Goal: Task Accomplishment & Management: Complete application form

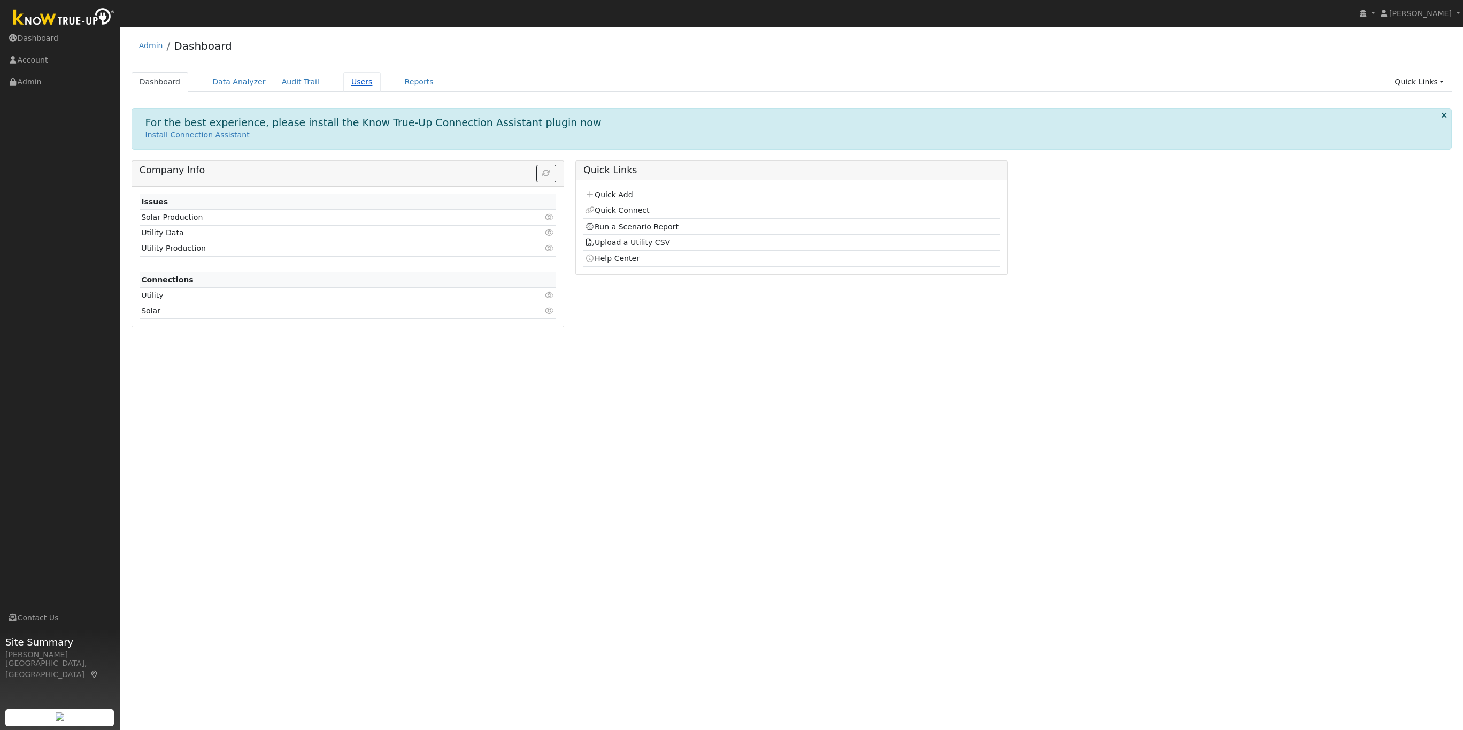
click at [343, 80] on link "Users" at bounding box center [361, 82] width 37 height 20
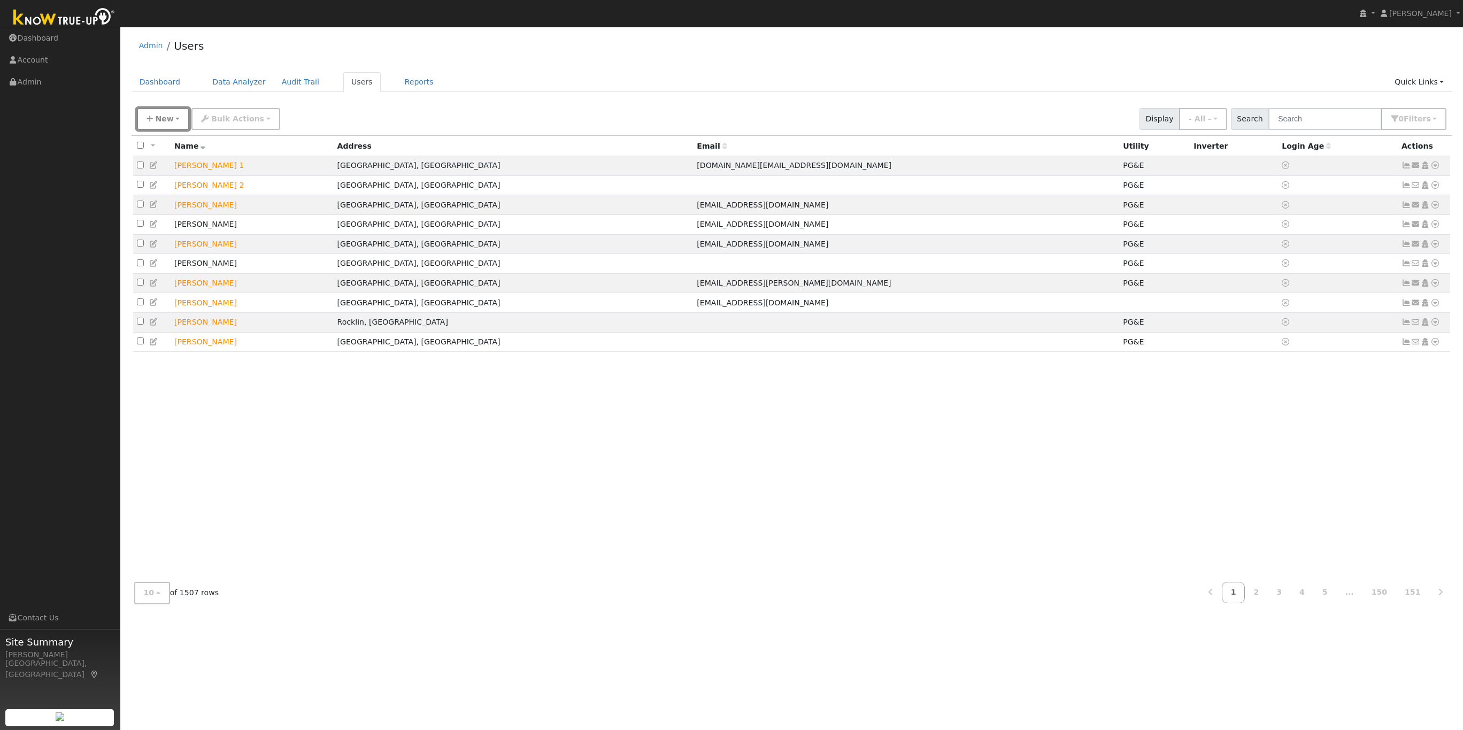
click at [157, 118] on span "New" at bounding box center [164, 118] width 18 height 9
click at [185, 145] on link "Add User" at bounding box center [181, 142] width 89 height 15
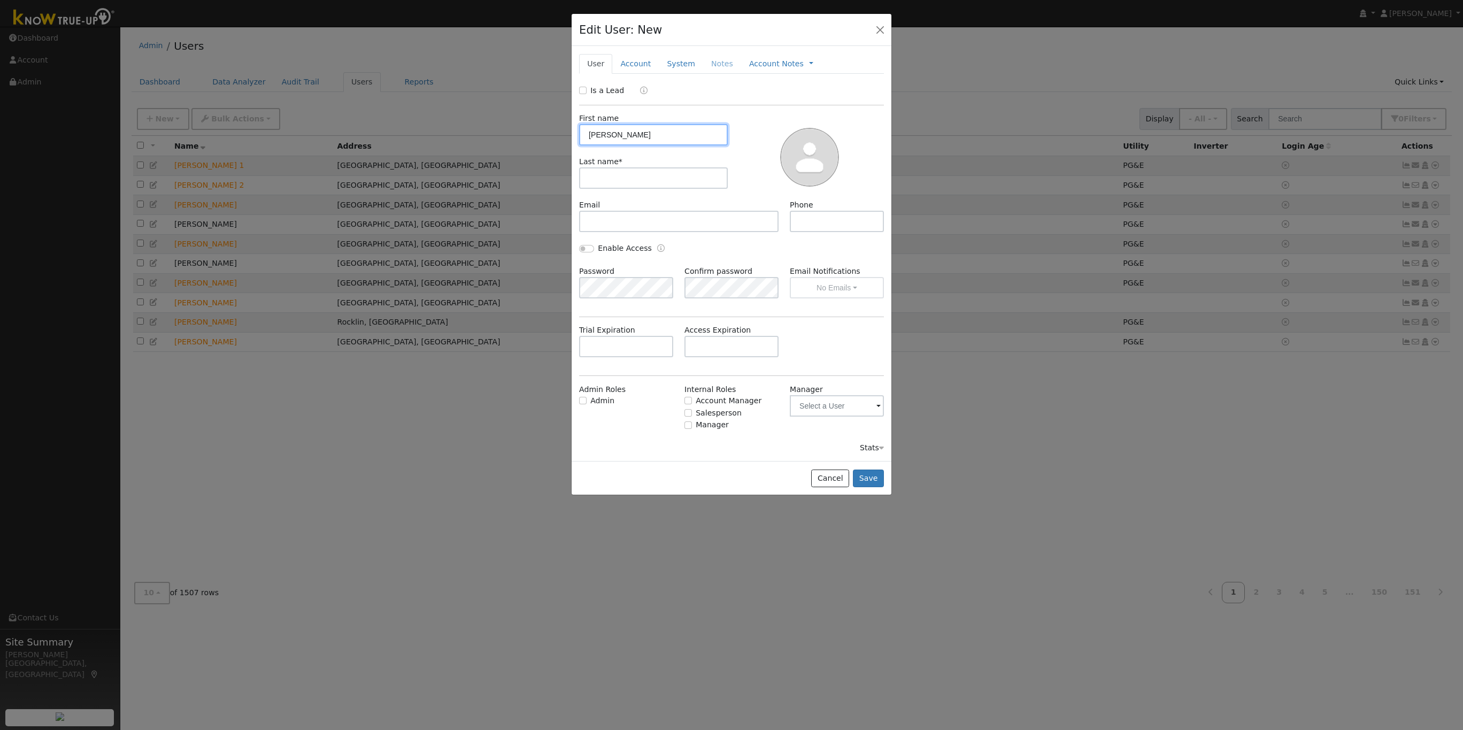
click at [606, 133] on input "[PERSON_NAME]" at bounding box center [653, 134] width 149 height 21
paste input "[PERSON_NAME][EMAIL_ADDRESS][PERSON_NAME][DOMAIN_NAME]"
drag, startPoint x: 610, startPoint y: 137, endPoint x: 749, endPoint y: 138, distance: 139.6
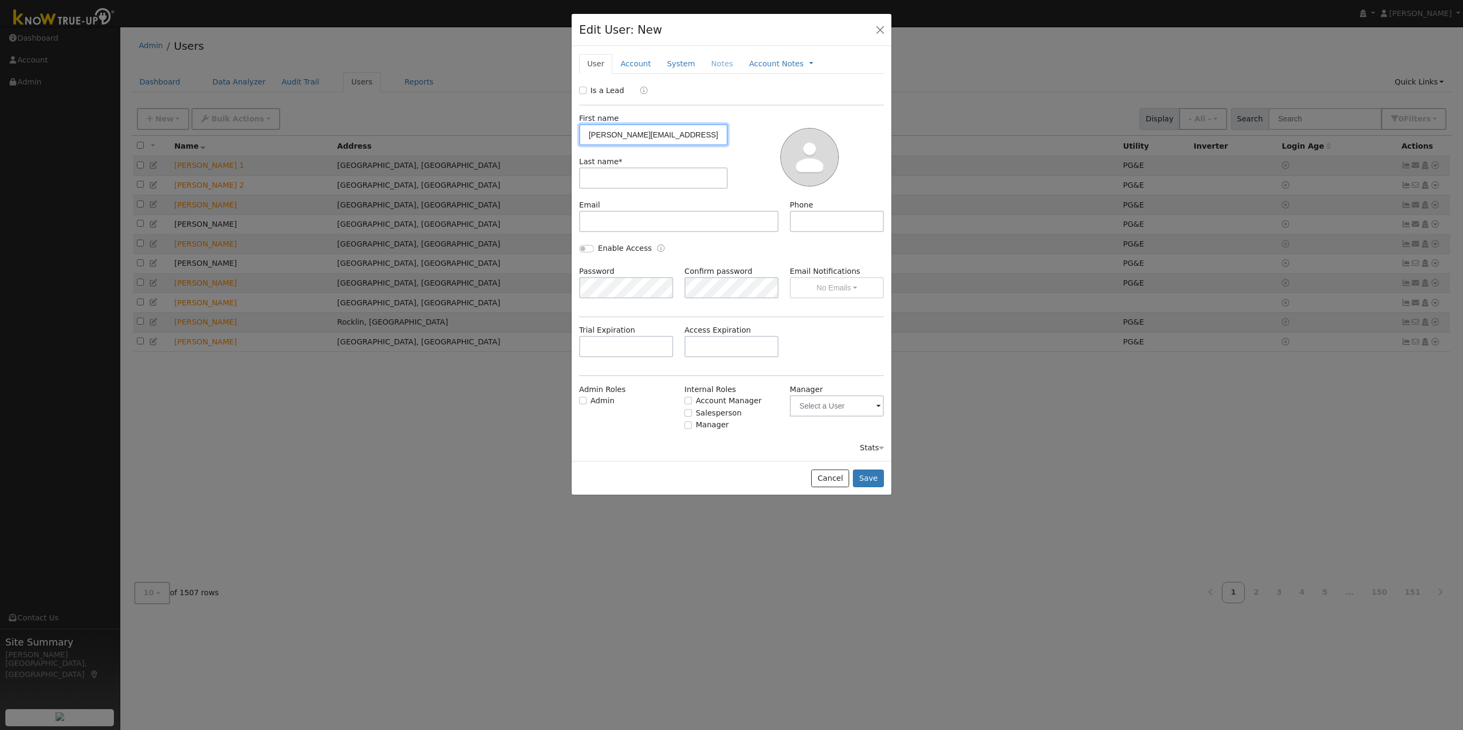
click at [749, 138] on div "First name [PERSON_NAME][EMAIL_ADDRESS][PERSON_NAME][DOMAIN_NAME] Last name *" at bounding box center [731, 152] width 312 height 94
type input "[PERSON_NAME]"
click at [630, 179] on input "text" at bounding box center [653, 177] width 149 height 21
paste input ".[PERSON_NAME][EMAIL_ADDRESS][DOMAIN_NAME]"
drag, startPoint x: 606, startPoint y: 180, endPoint x: 982, endPoint y: 195, distance: 376.2
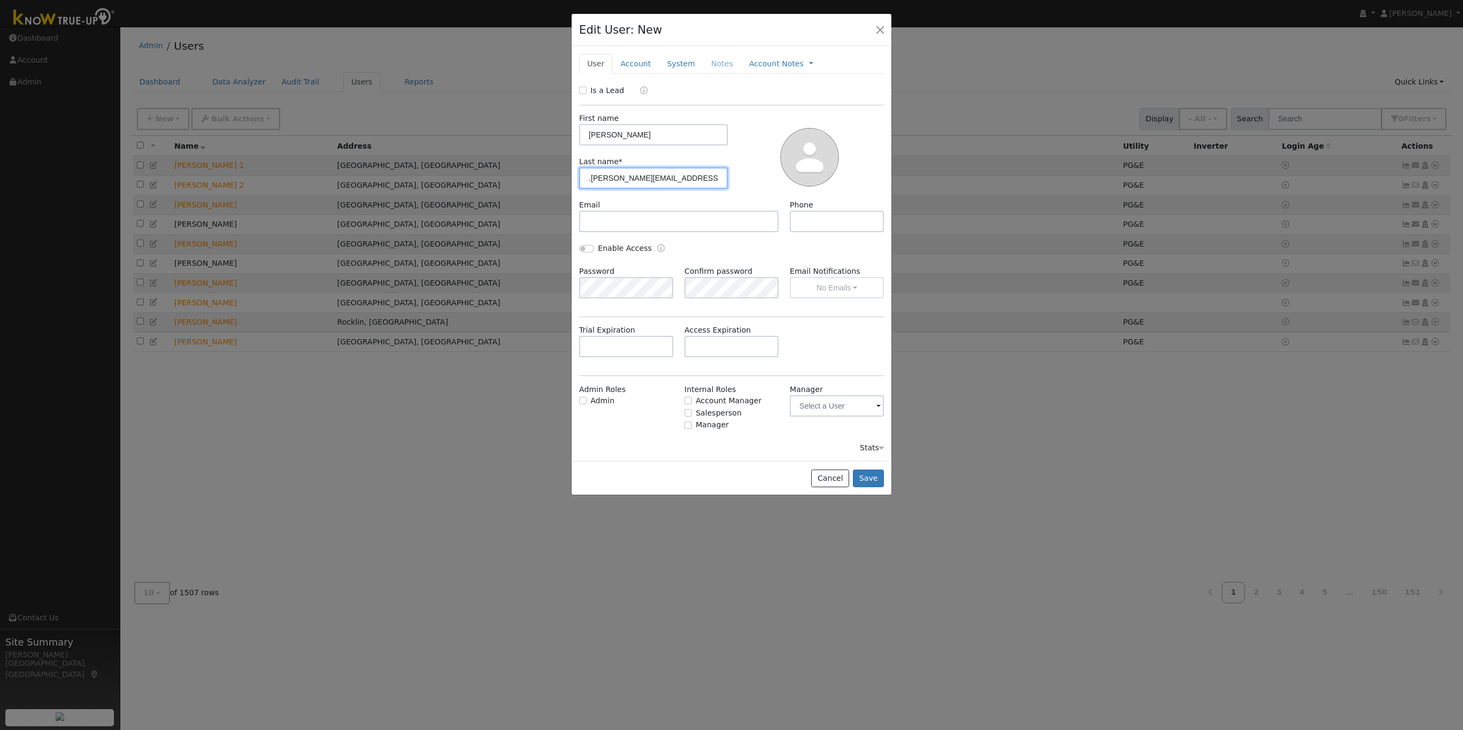
click at [0, 0] on div "Edit User: New Select an Ac... New Account Nickname Cancel Create Are you sure …" at bounding box center [0, 0] width 0 height 0
type input "[PERSON_NAME]"
click at [638, 217] on input "text" at bounding box center [678, 221] width 199 height 21
paste input ".[PERSON_NAME][EMAIL_ADDRESS][DOMAIN_NAME]"
type input ".[PERSON_NAME][EMAIL_ADDRESS][DOMAIN_NAME]"
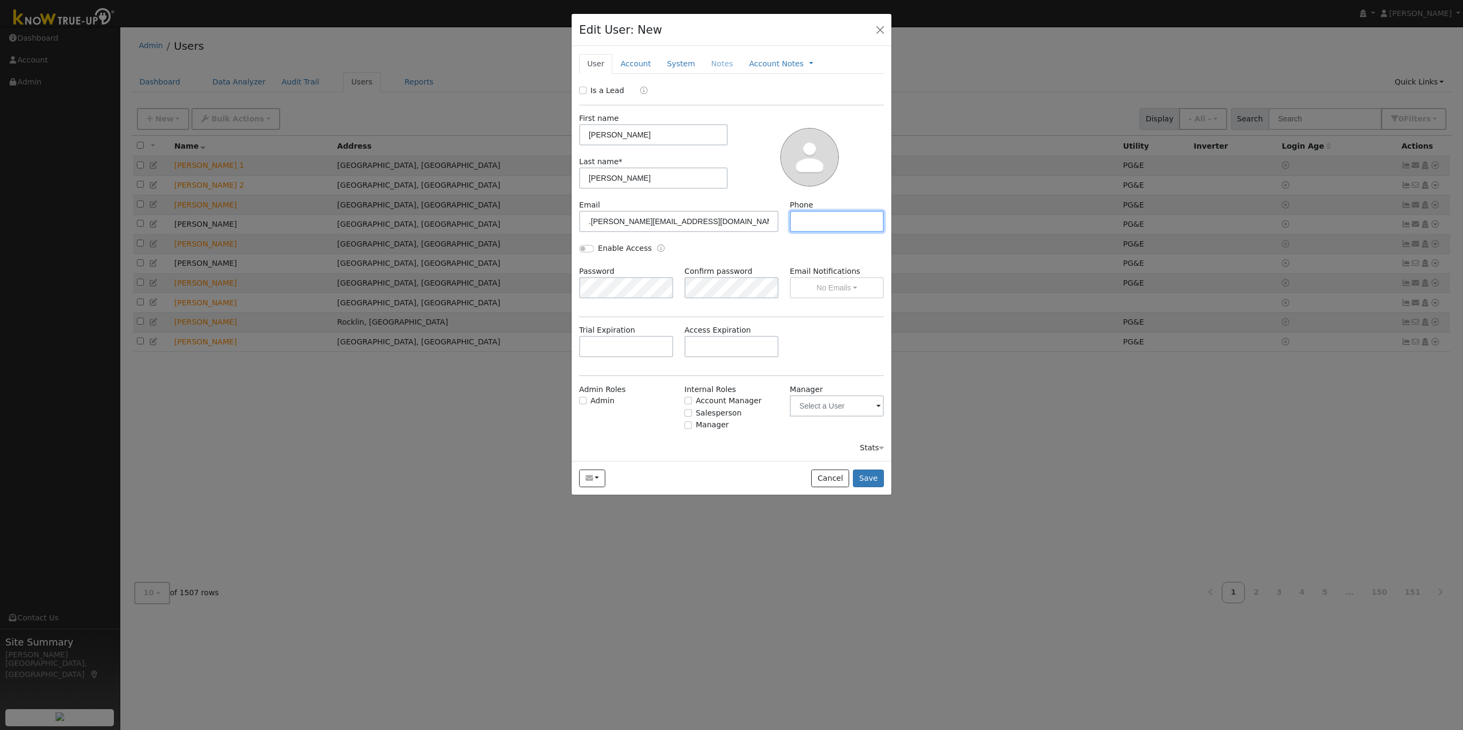
click at [804, 222] on input "text" at bounding box center [837, 221] width 94 height 21
type input "[PHONE_NUMBER]"
click at [586, 223] on input ".[PERSON_NAME][EMAIL_ADDRESS][DOMAIN_NAME]" at bounding box center [678, 221] width 199 height 21
drag, startPoint x: 687, startPoint y: 224, endPoint x: 522, endPoint y: 224, distance: 164.7
click at [0, 0] on div "Edit User: New Select an Ac... New Account Nickname Cancel Create Are you sure …" at bounding box center [0, 0] width 0 height 0
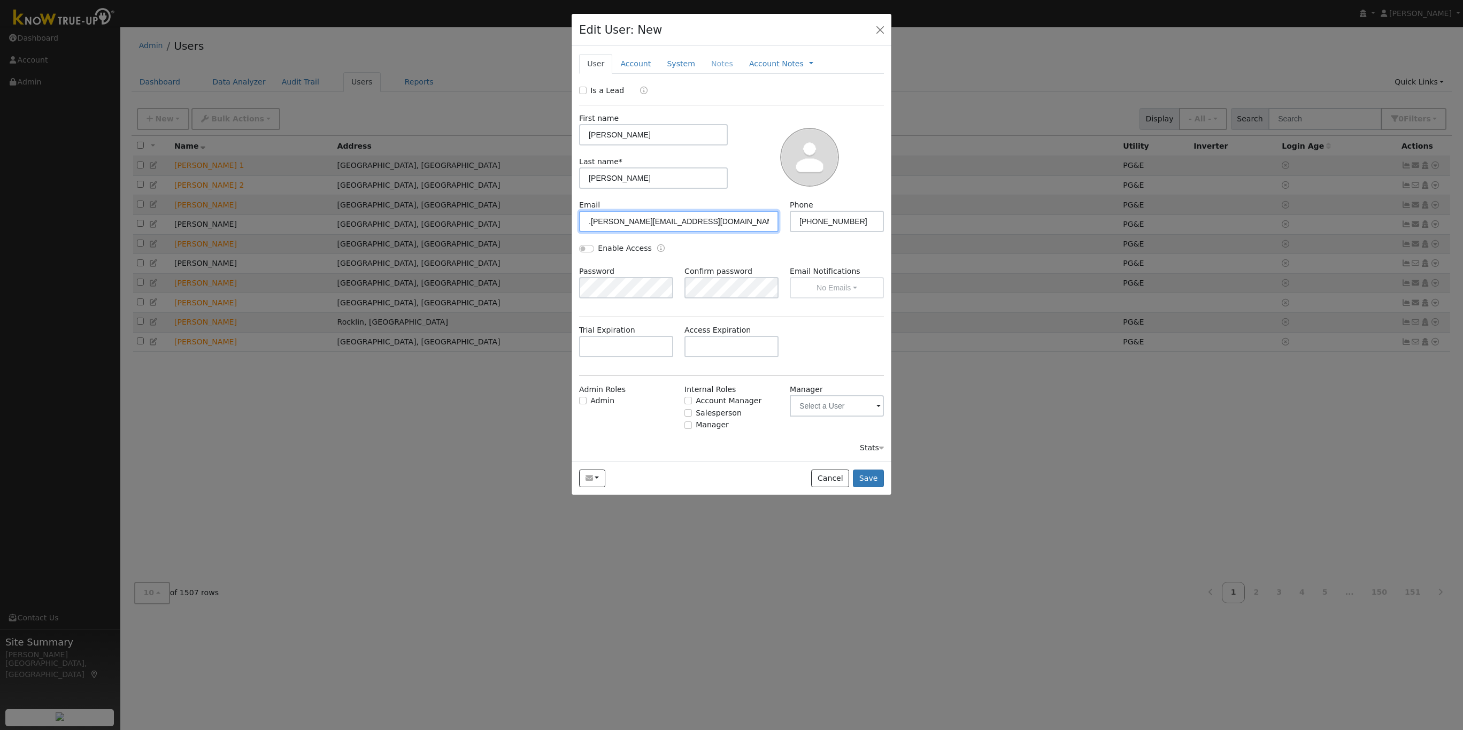
paste input "[PERSON_NAME]"
type input "[PERSON_NAME][EMAIL_ADDRESS][PERSON_NAME][DOMAIN_NAME]"
click at [582, 245] on input "Enable Access" at bounding box center [586, 248] width 15 height 7
checkbox input "true"
click at [605, 277] on label "Password" at bounding box center [596, 271] width 35 height 11
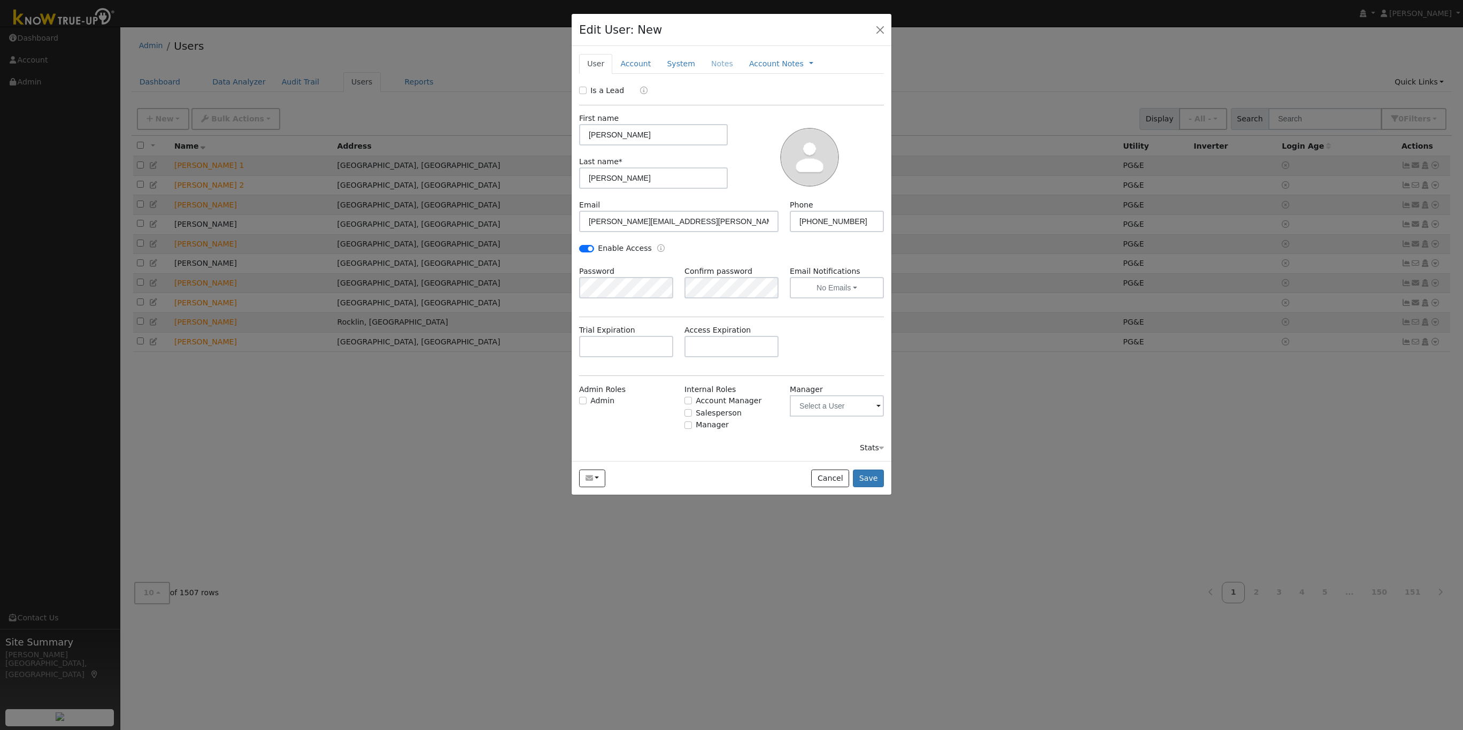
click at [664, 468] on div "Send Email... Cancel Save" at bounding box center [732, 478] width 320 height 34
click at [584, 399] on input "Admin" at bounding box center [582, 400] width 7 height 7
checkbox input "true"
click at [872, 478] on button "Save" at bounding box center [868, 478] width 31 height 18
